Goal: Find specific page/section: Find specific page/section

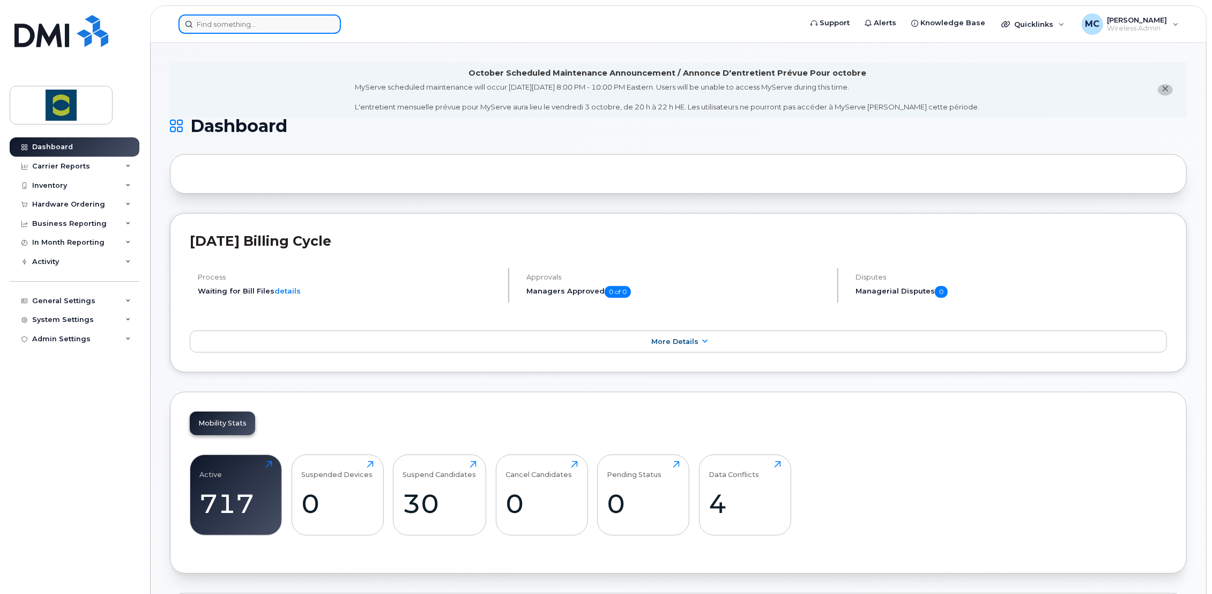
click at [255, 21] on input at bounding box center [260, 23] width 162 height 19
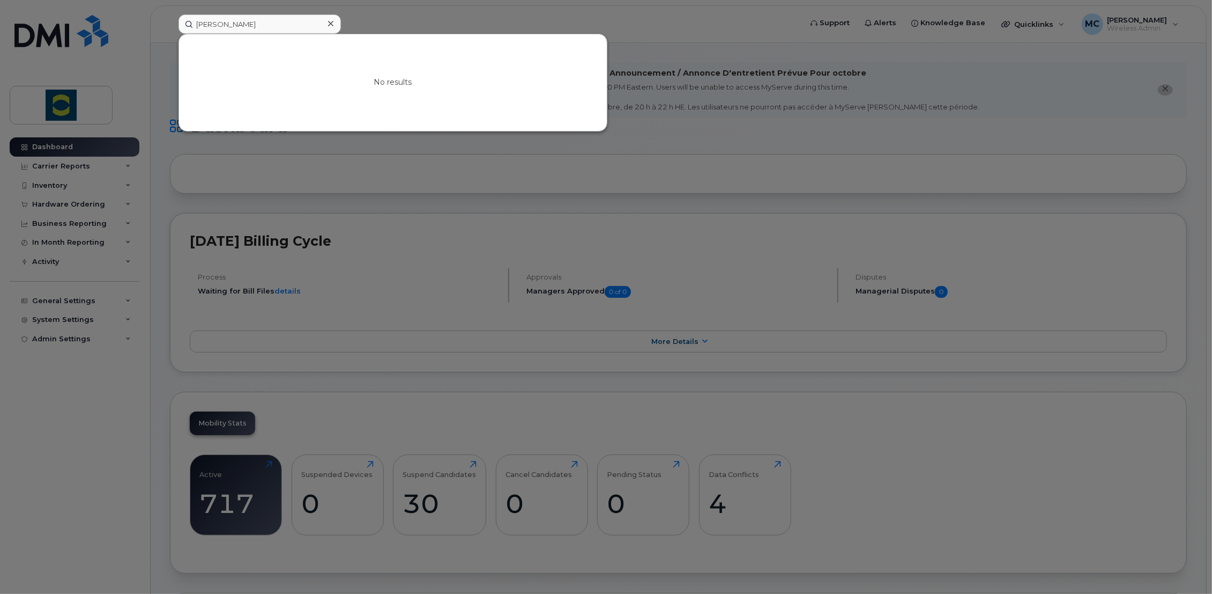
click at [393, 25] on div at bounding box center [606, 297] width 1212 height 594
click at [283, 25] on input "melina archambault" at bounding box center [260, 23] width 162 height 19
click at [373, 25] on div at bounding box center [606, 297] width 1212 height 594
drag, startPoint x: 283, startPoint y: 21, endPoint x: 10, endPoint y: 9, distance: 273.2
click at [170, 14] on div "melina archambault No results" at bounding box center [486, 23] width 633 height 19
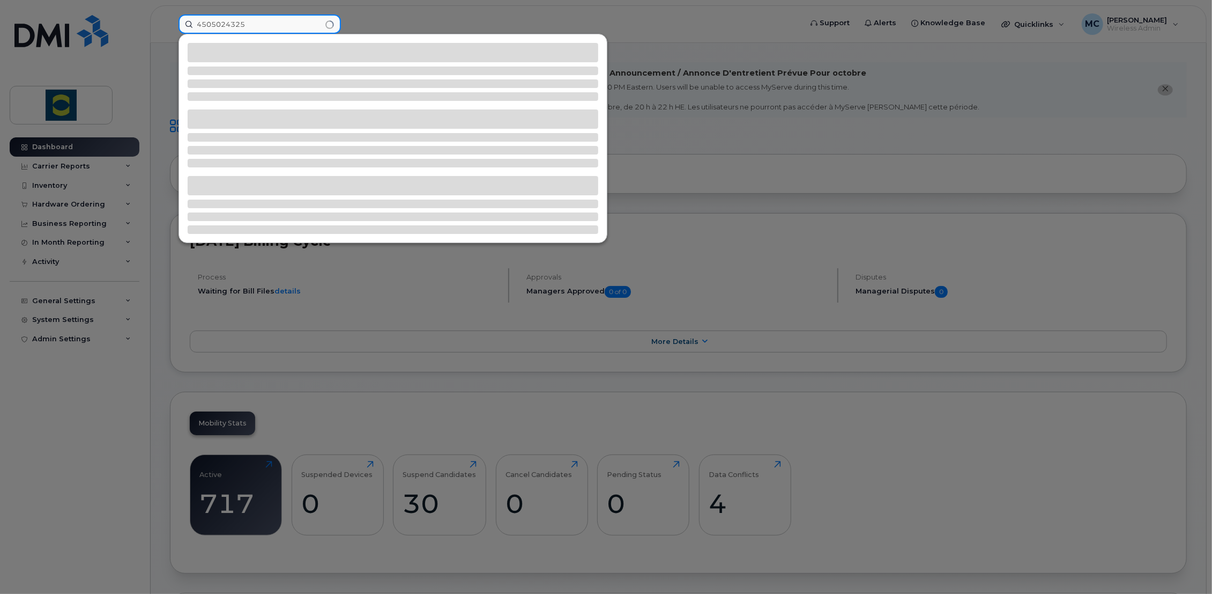
type input "4505024325"
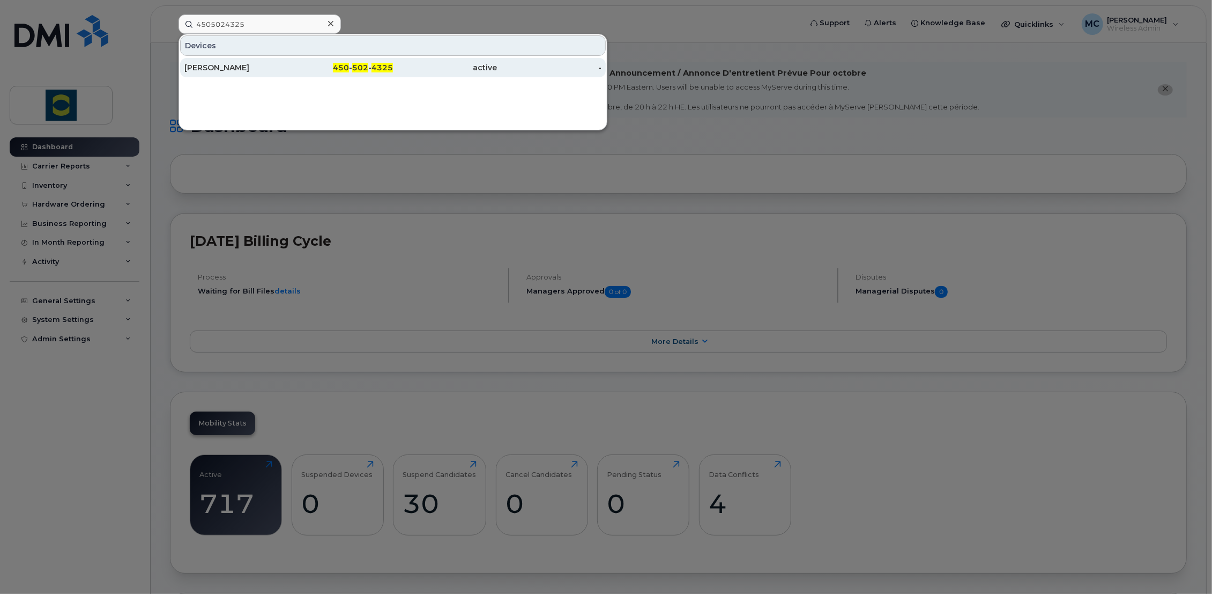
click at [210, 65] on div "[PERSON_NAME]" at bounding box center [236, 67] width 105 height 11
